Goal: Understand process/instructions

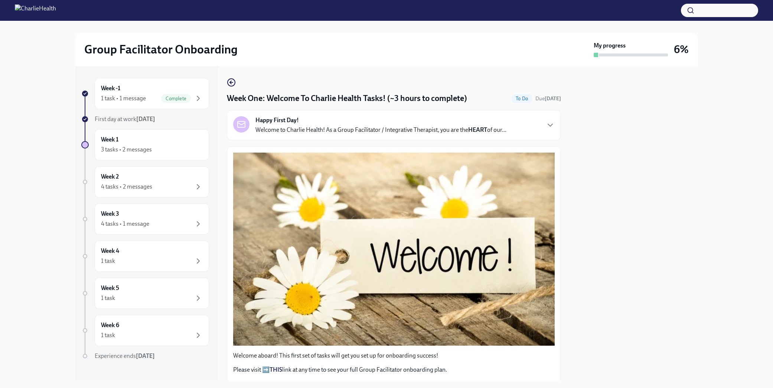
scroll to position [936, 0]
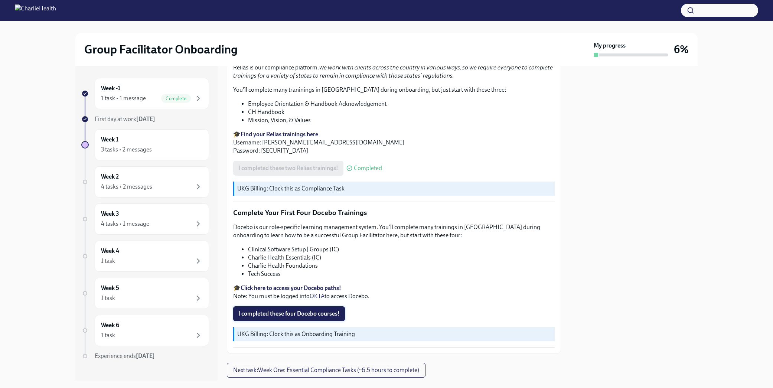
click at [283, 310] on span "I completed these four Docebo courses!" at bounding box center [288, 313] width 101 height 7
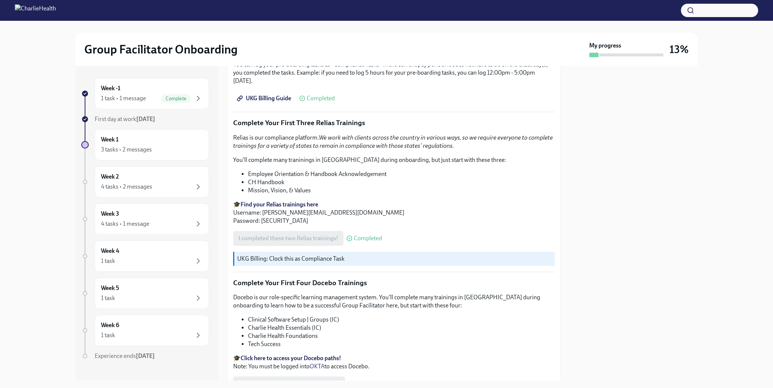
scroll to position [948, 0]
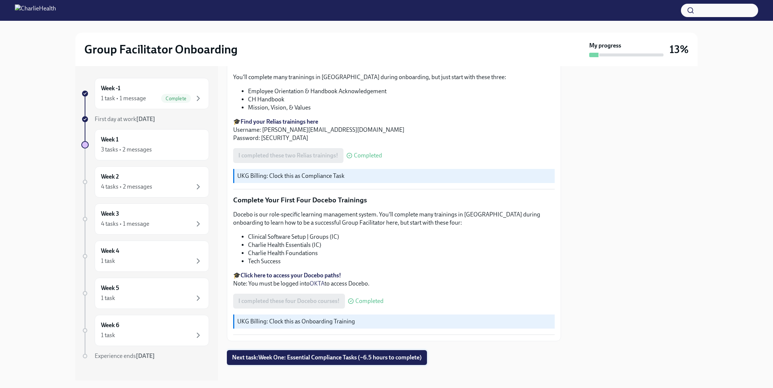
click at [337, 354] on span "Next task : Week One: Essential Compliance Tasks (~6.5 hours to complete)" at bounding box center [327, 357] width 190 height 7
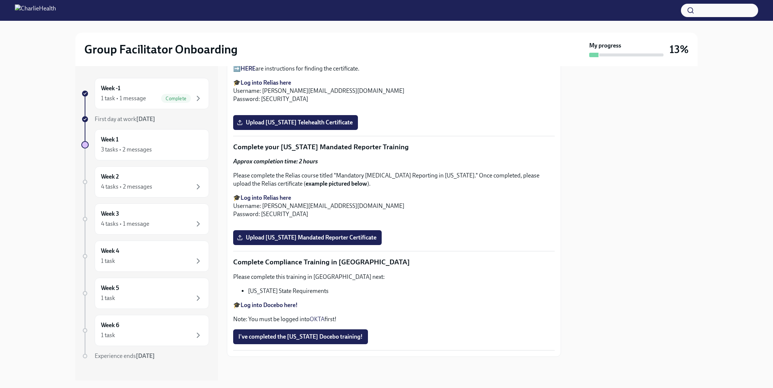
scroll to position [1565, 0]
click at [165, 181] on div "Week 2 4 tasks • 2 messages" at bounding box center [152, 182] width 102 height 19
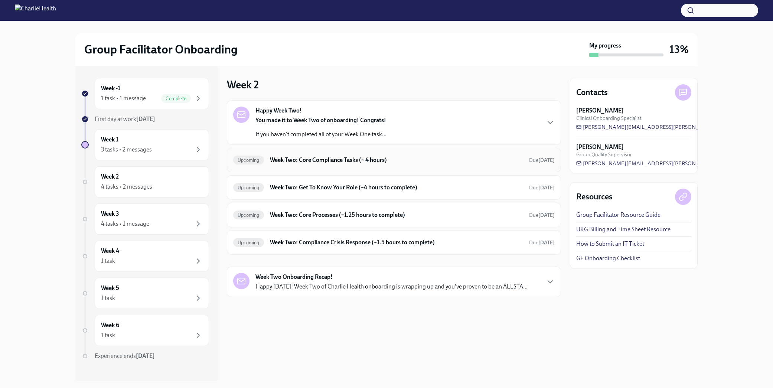
click at [300, 158] on h6 "Week Two: Core Compliance Tasks (~ 4 hours)" at bounding box center [396, 160] width 253 height 8
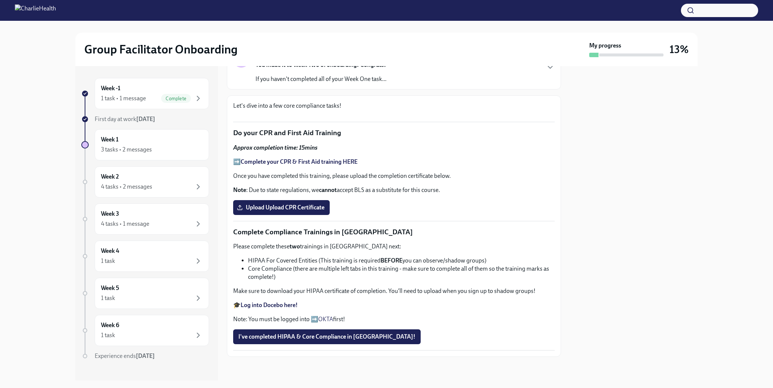
scroll to position [387, 0]
click at [193, 150] on div "3 tasks • 2 messages" at bounding box center [152, 149] width 102 height 9
